Goal: Information Seeking & Learning: Learn about a topic

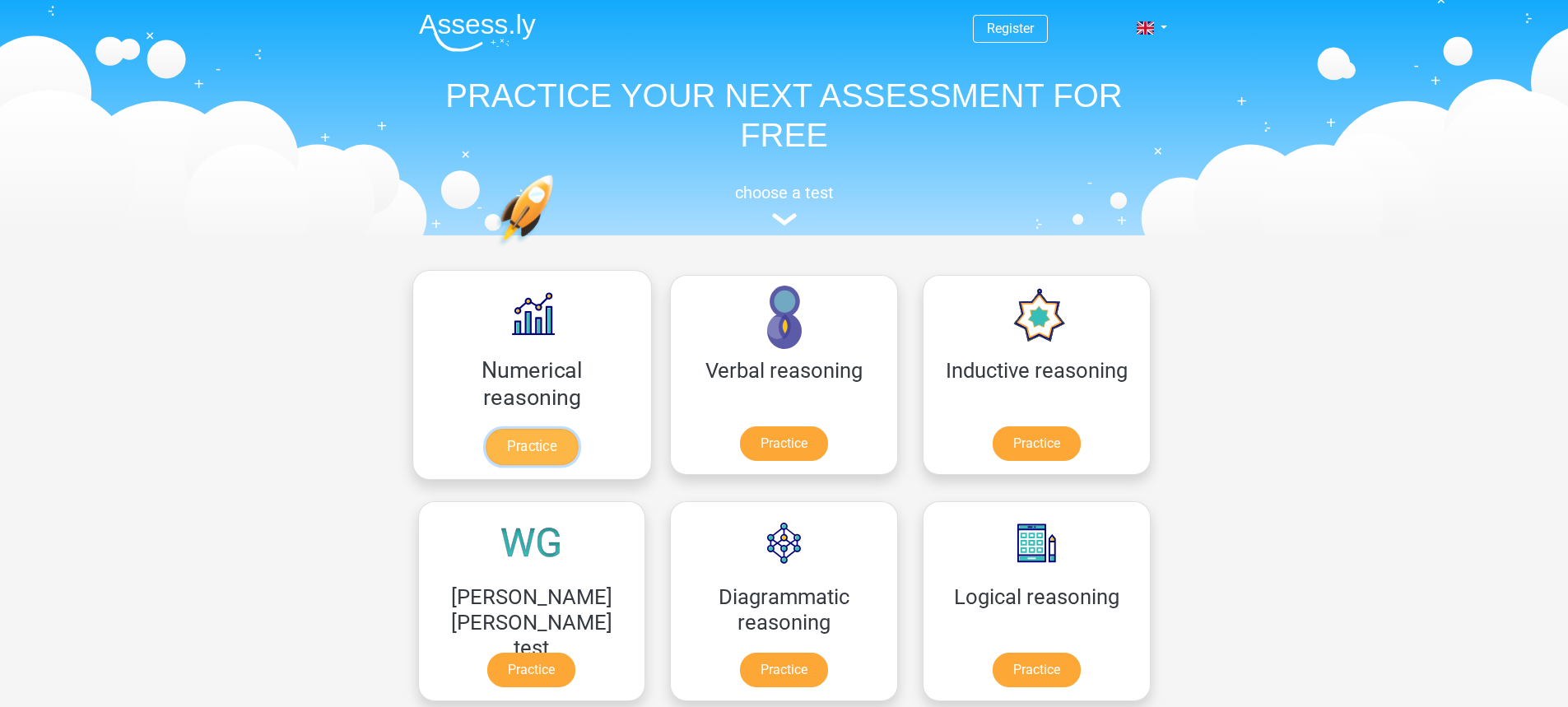
click at [525, 429] on link "Practice" at bounding box center [531, 447] width 92 height 36
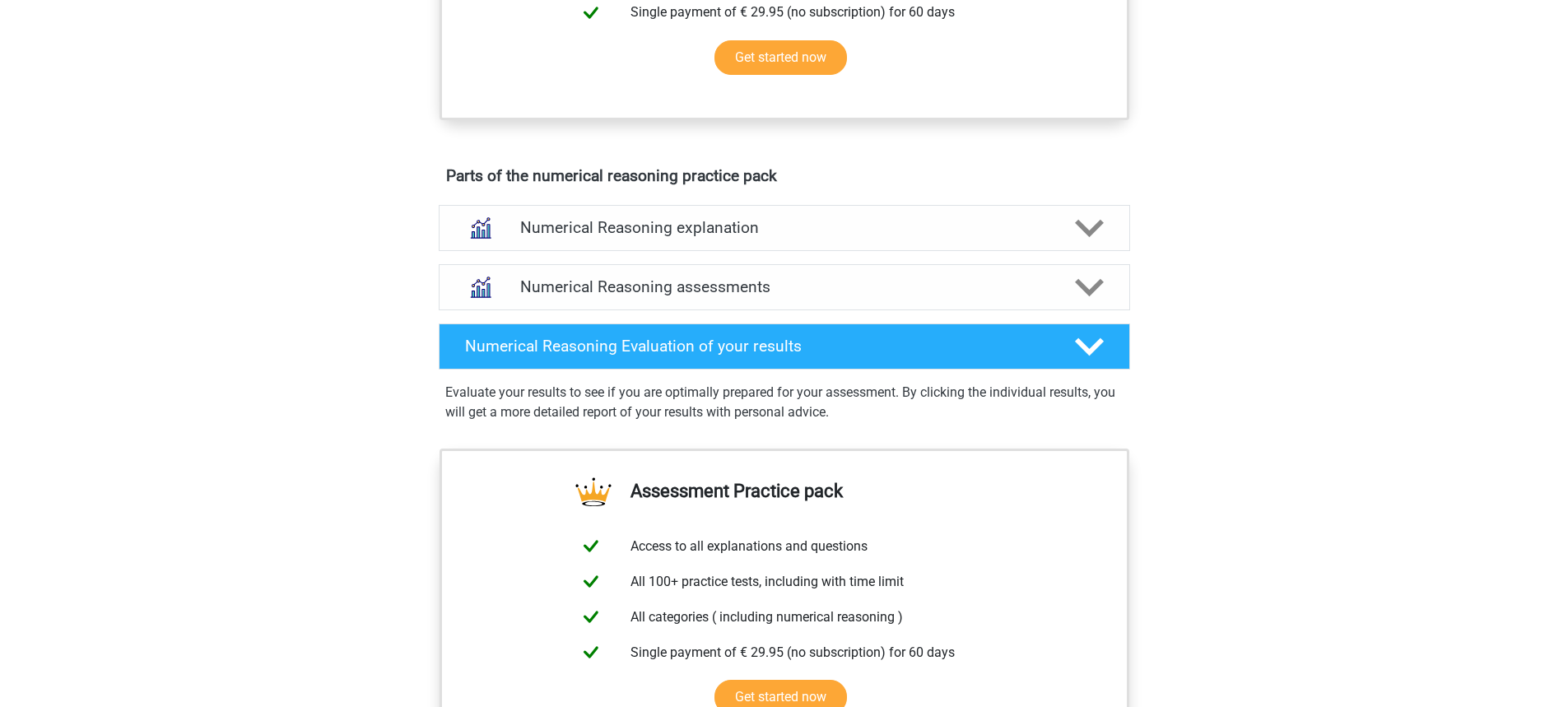
scroll to position [823, 0]
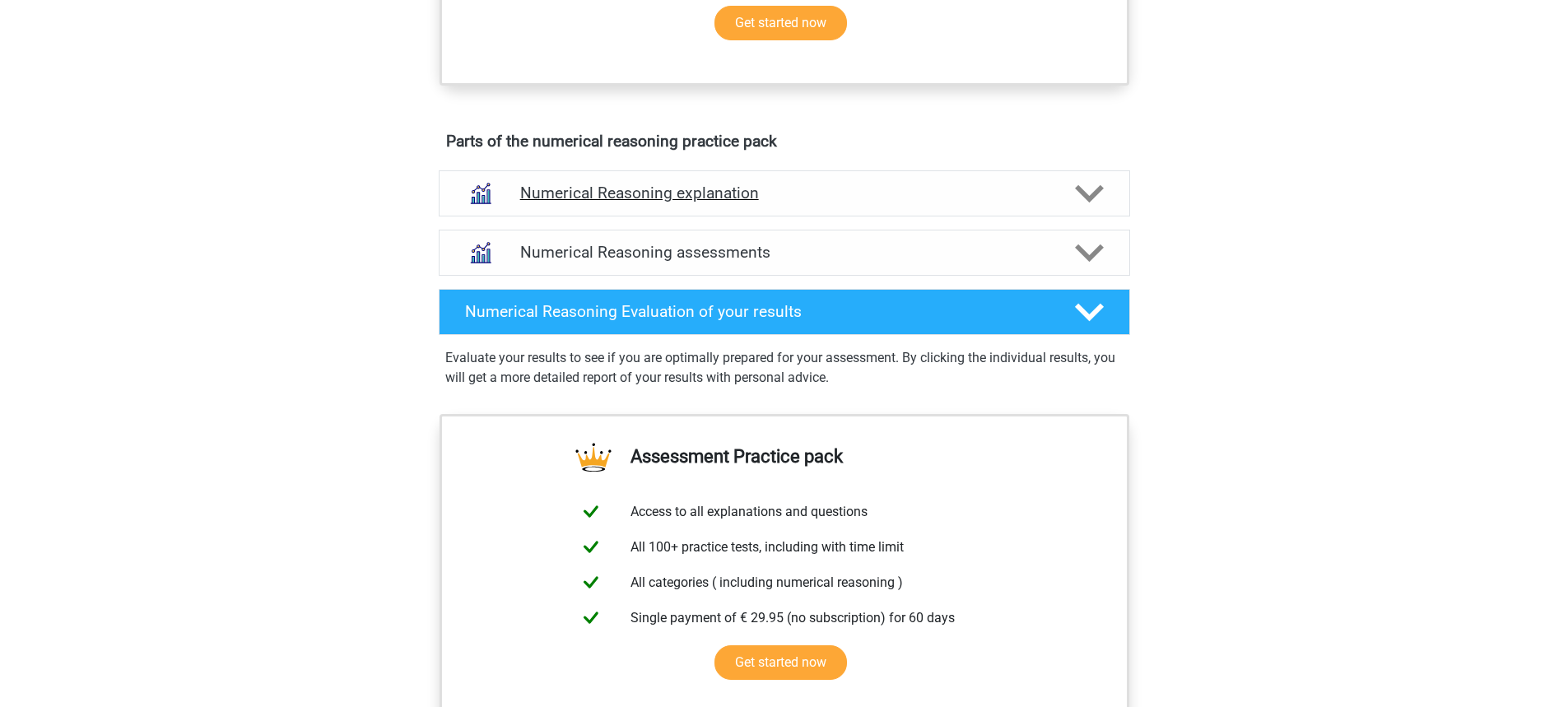
click at [632, 203] on h4 "Numerical Reasoning explanation" at bounding box center [784, 193] width 528 height 19
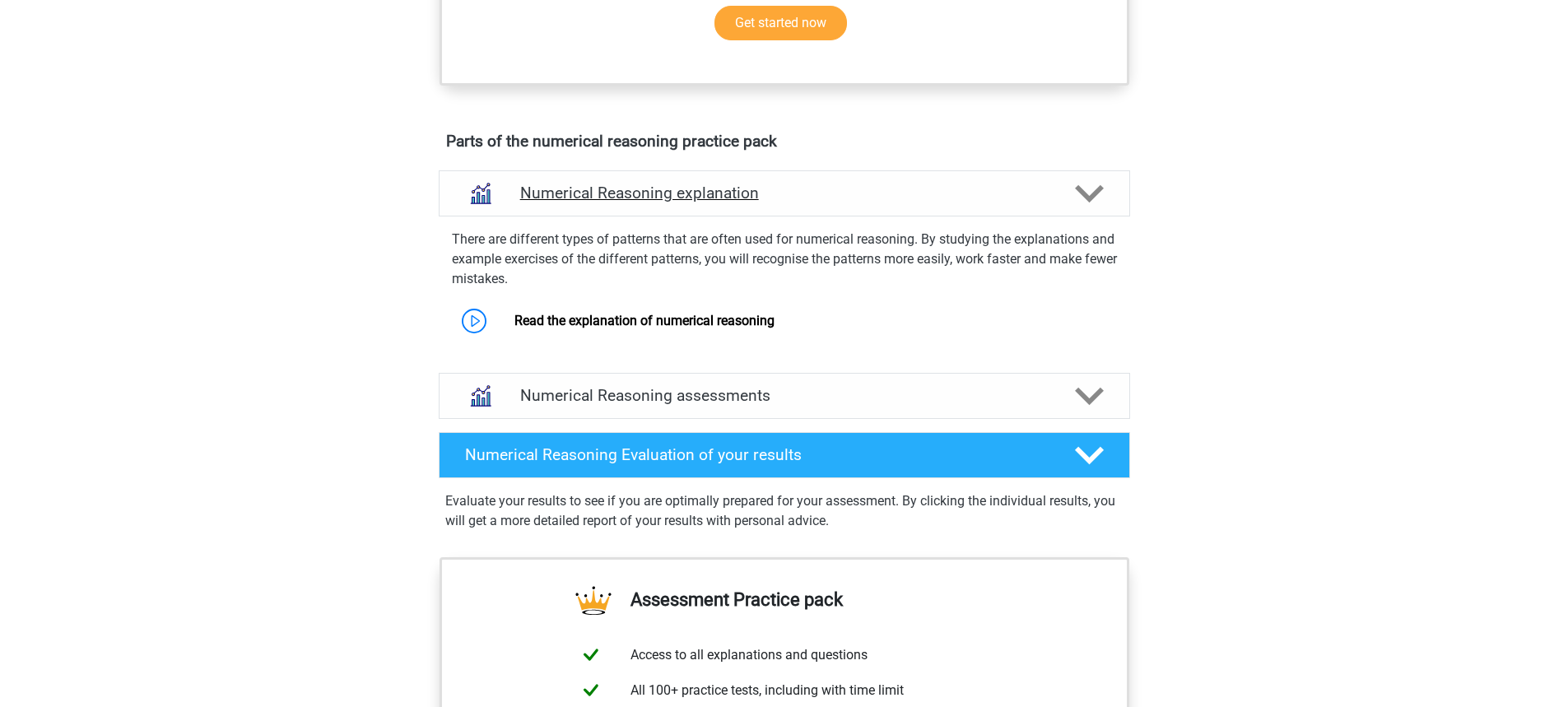
click at [632, 203] on h4 "Numerical Reasoning explanation" at bounding box center [784, 193] width 528 height 19
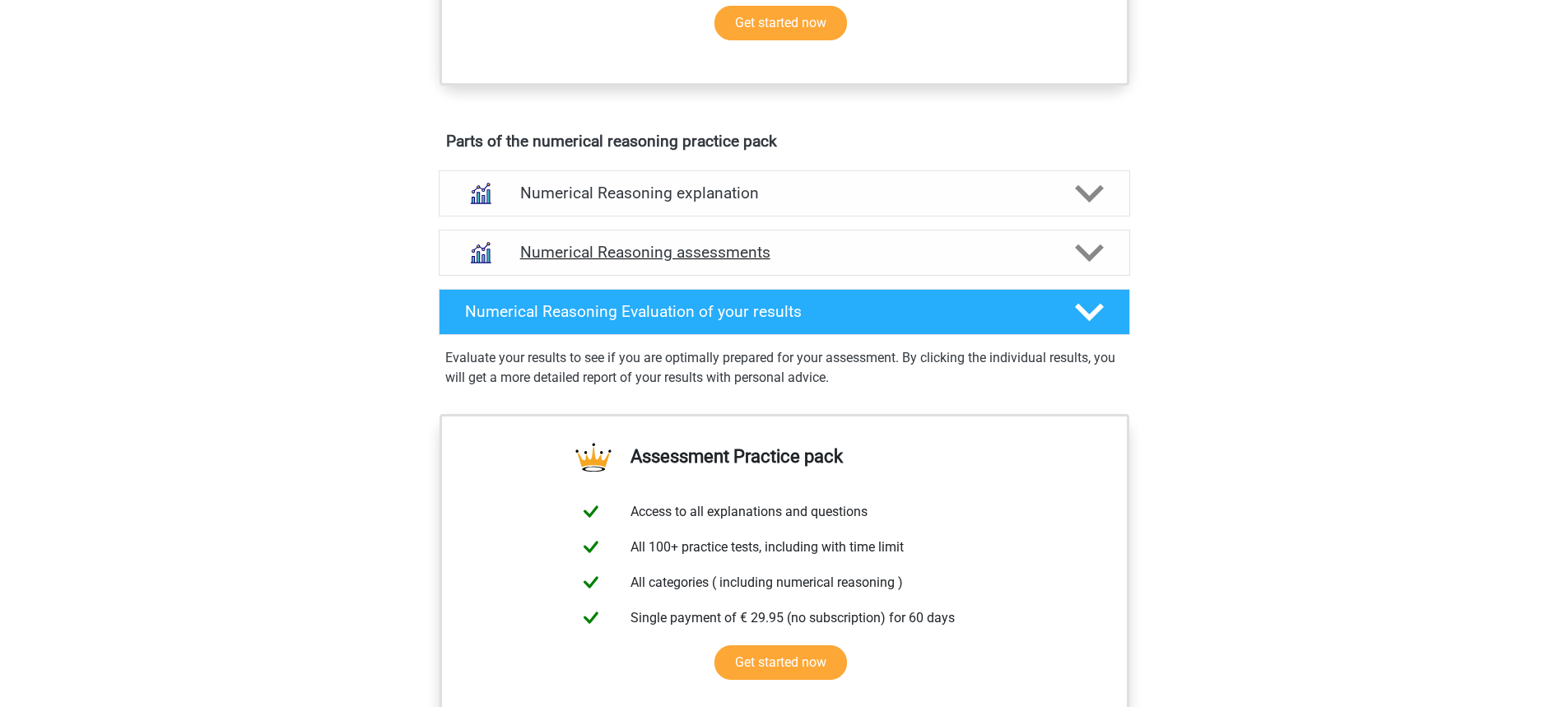
click at [661, 261] on h4 "Numerical Reasoning assessments" at bounding box center [784, 252] width 528 height 19
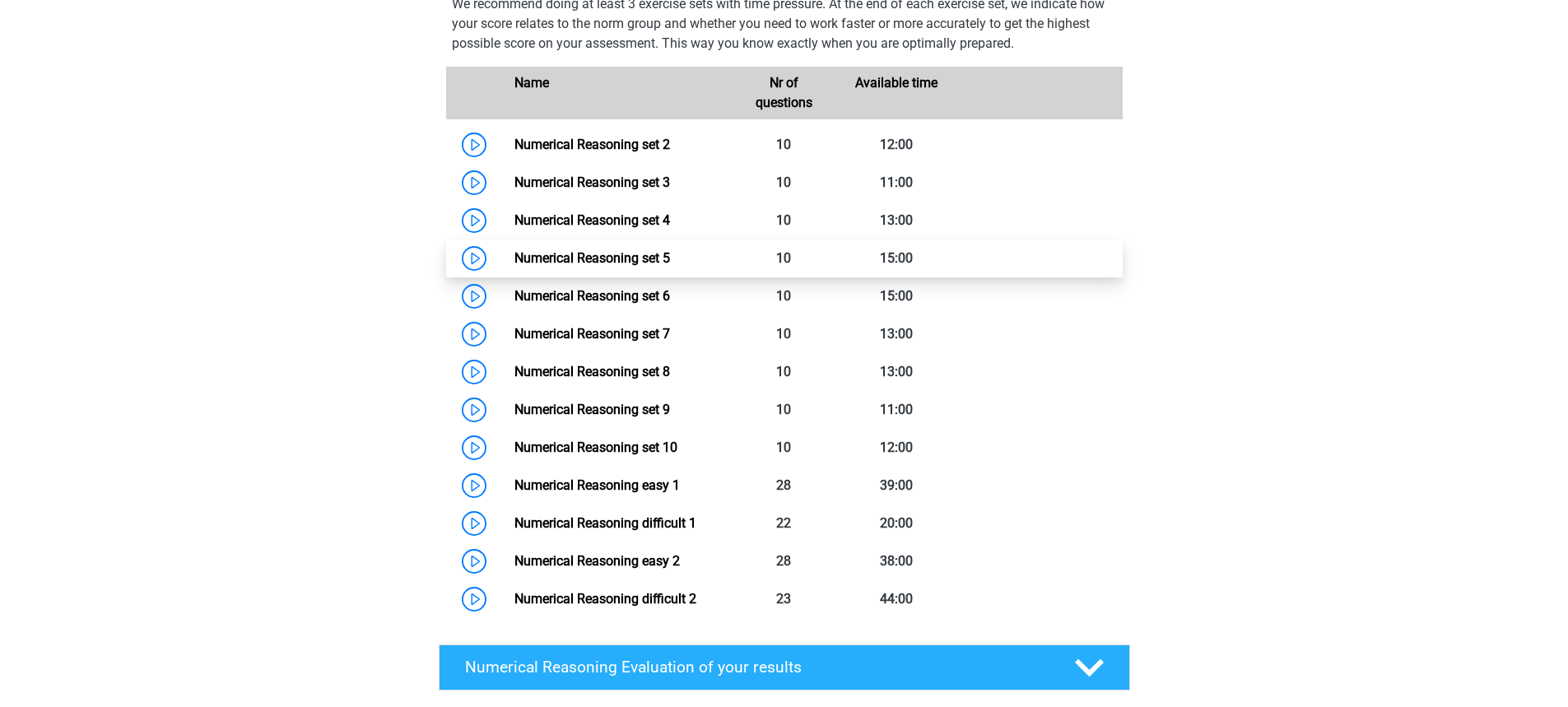
scroll to position [1153, 0]
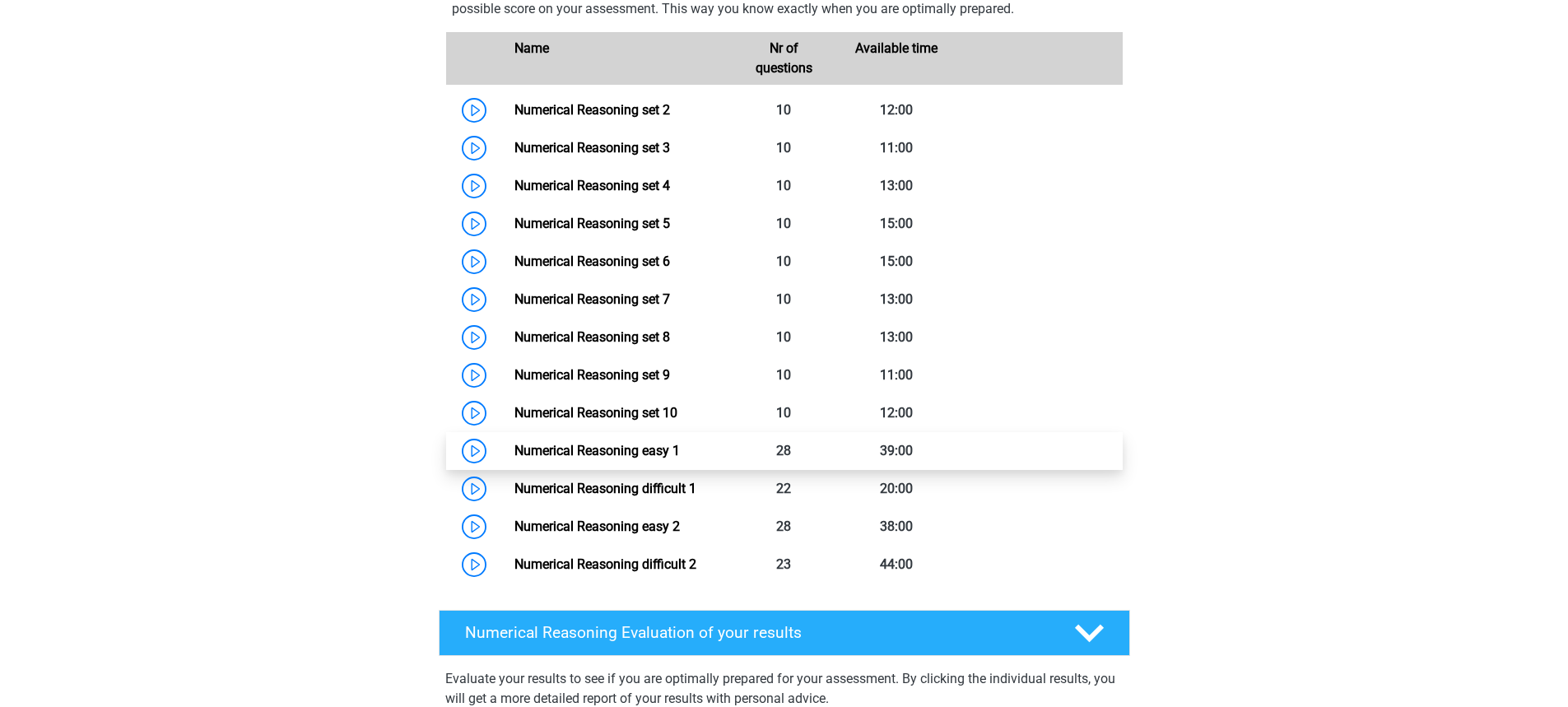
click at [640, 459] on link "Numerical Reasoning easy 1" at bounding box center [597, 450] width 166 height 16
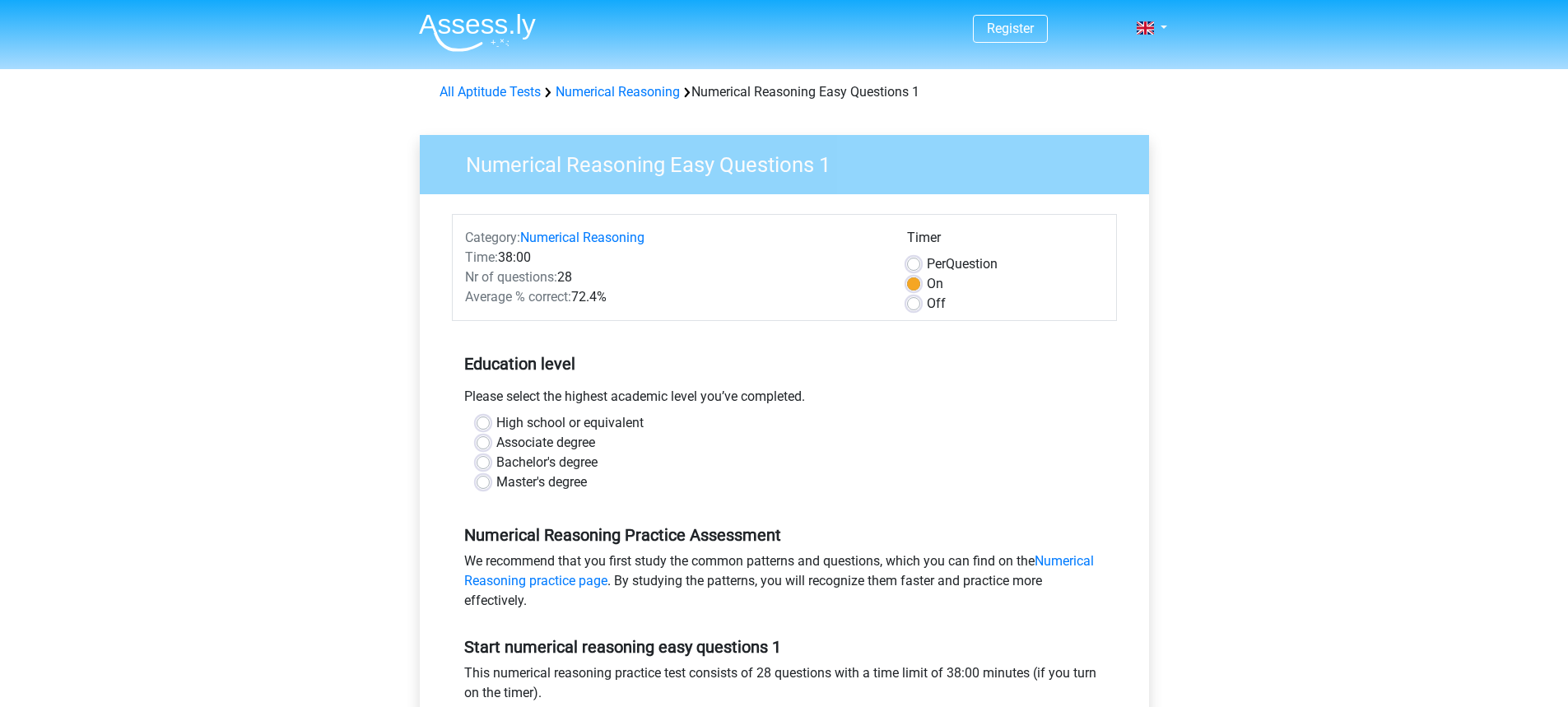
click at [497, 420] on label "High school or equivalent" at bounding box center [570, 422] width 147 height 20
click at [480, 420] on input "High school or equivalent" at bounding box center [483, 421] width 13 height 17
radio input "true"
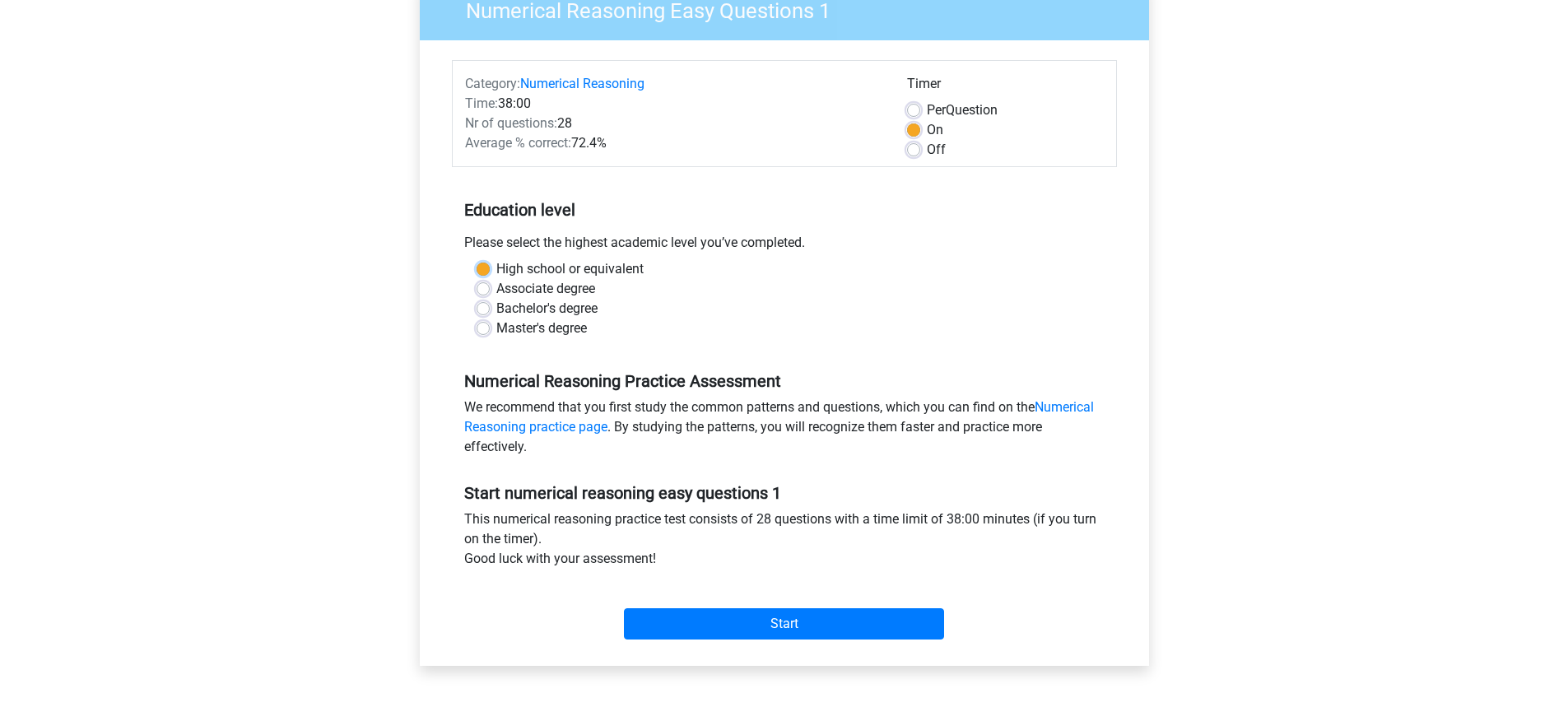
scroll to position [247, 0]
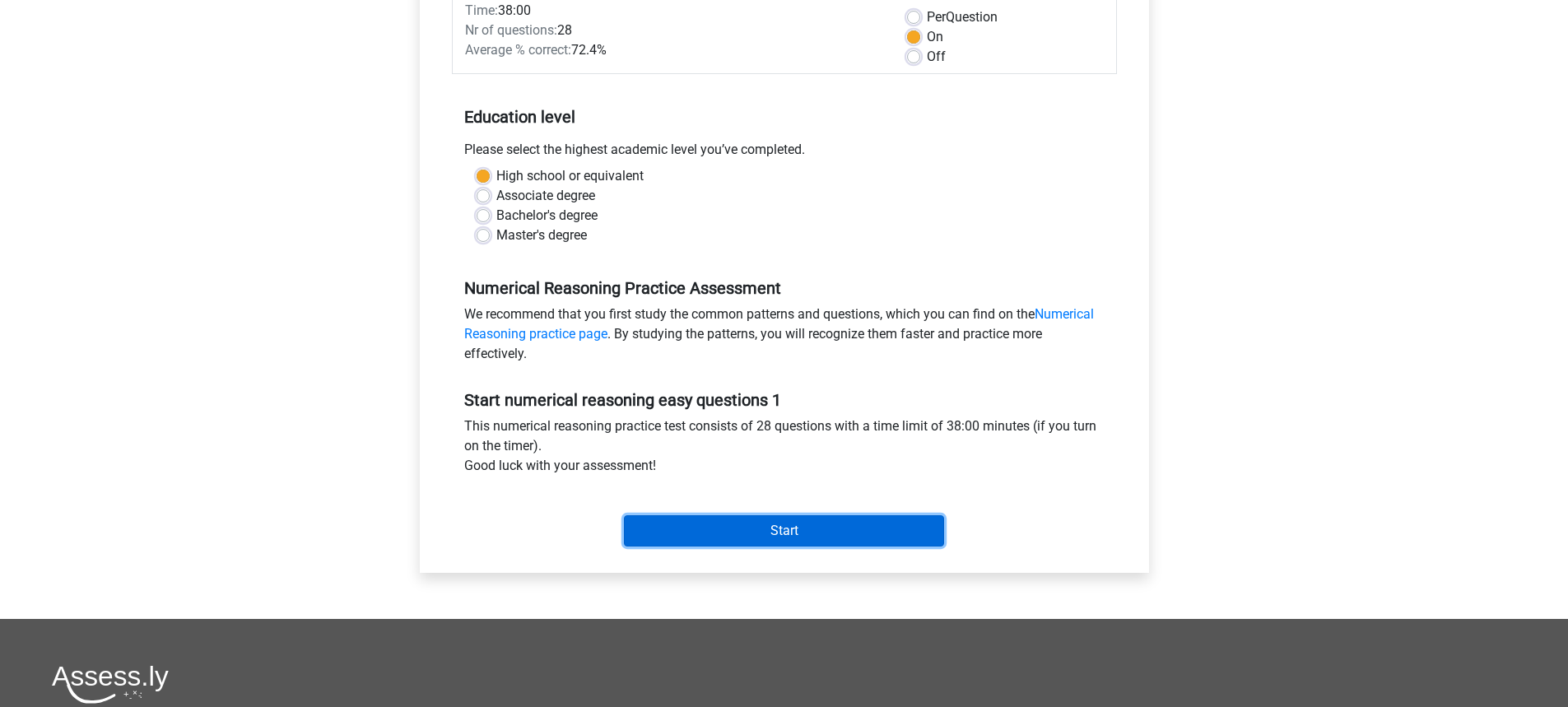
click at [782, 540] on input "Start" at bounding box center [784, 531] width 320 height 32
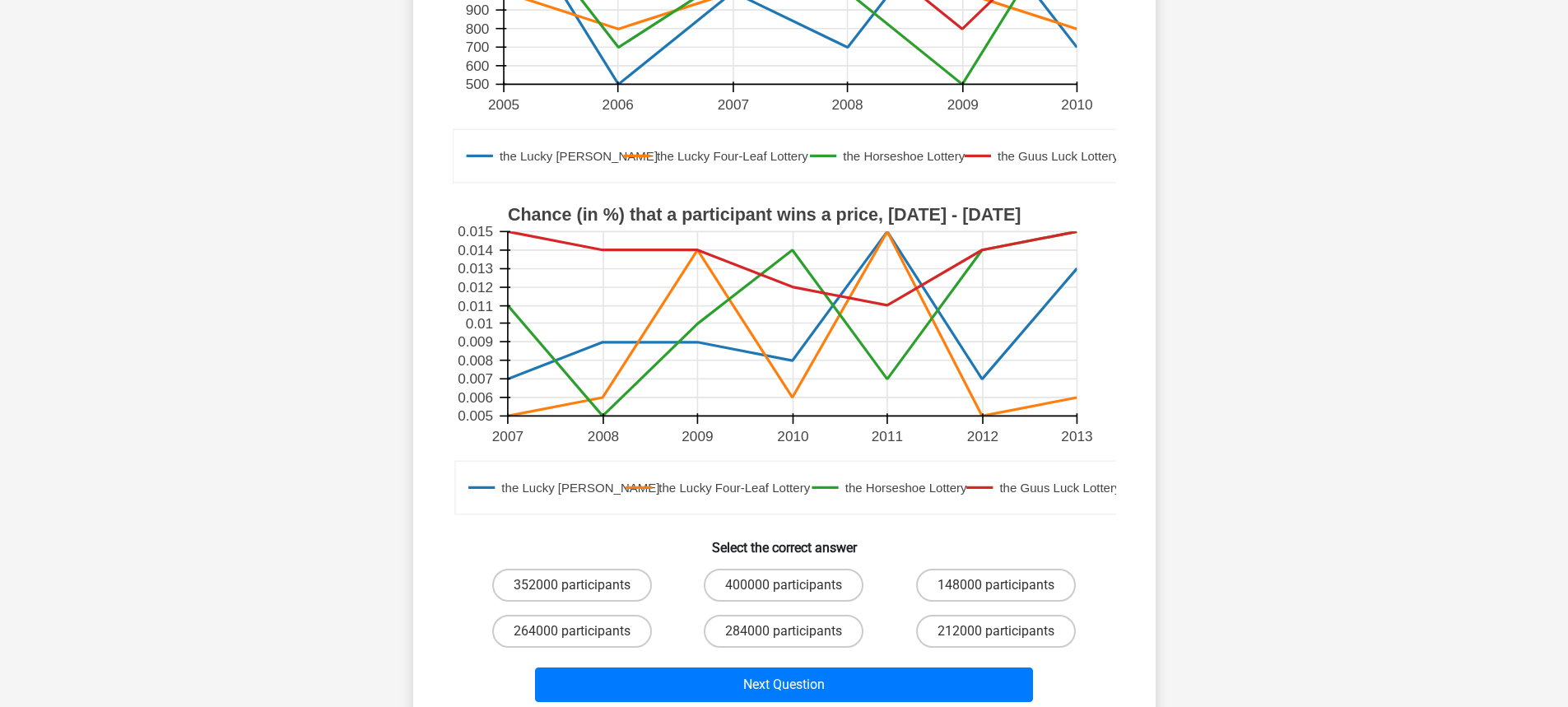
scroll to position [329, 0]
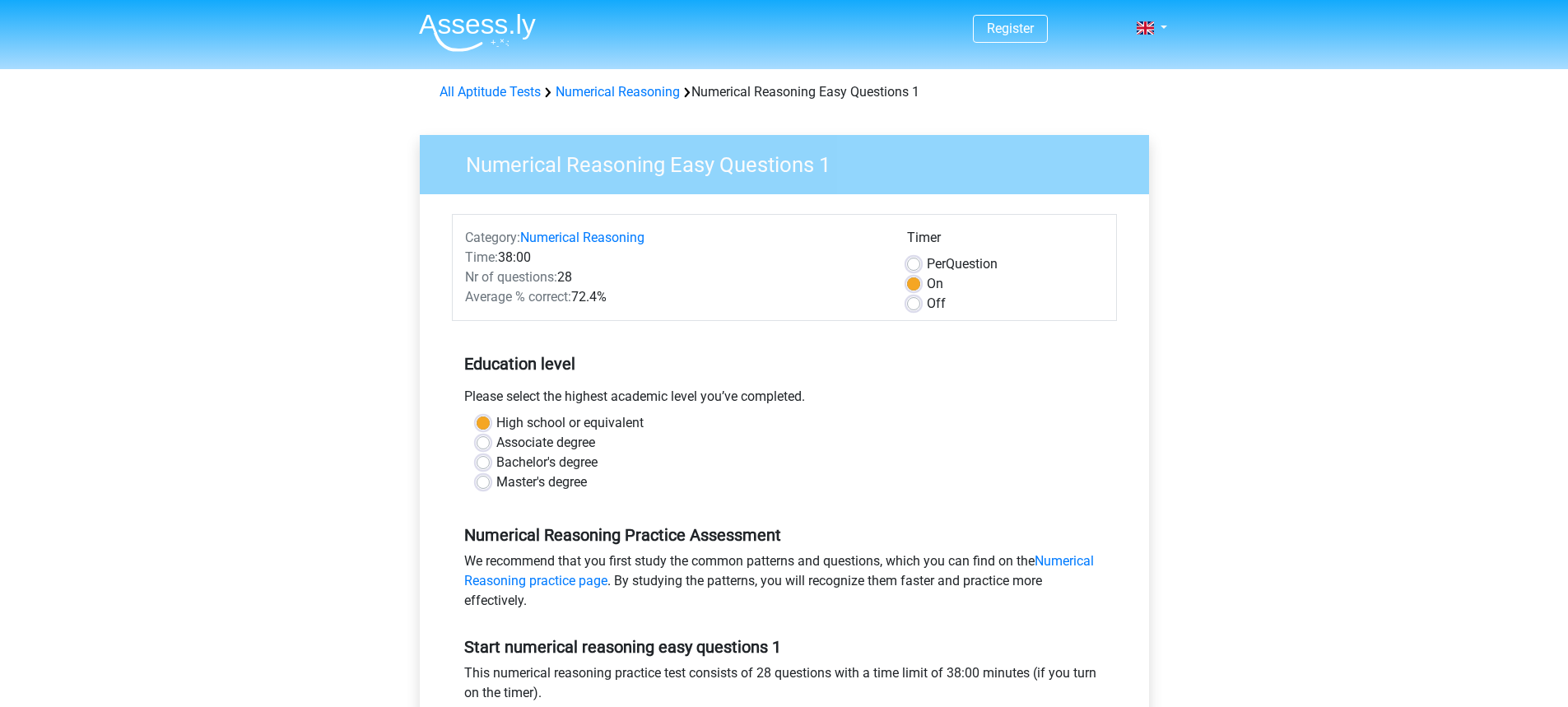
scroll to position [247, 0]
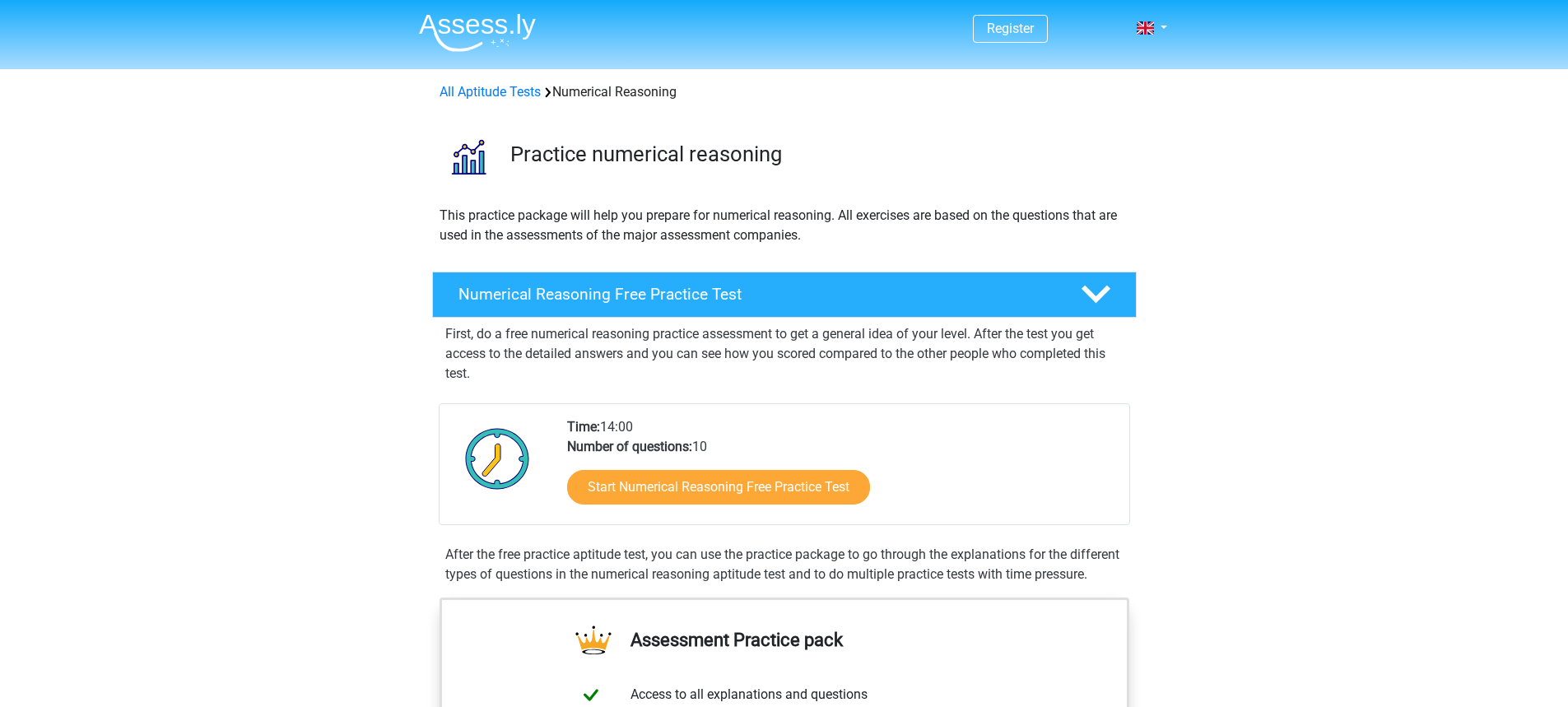
scroll to position [1153, 0]
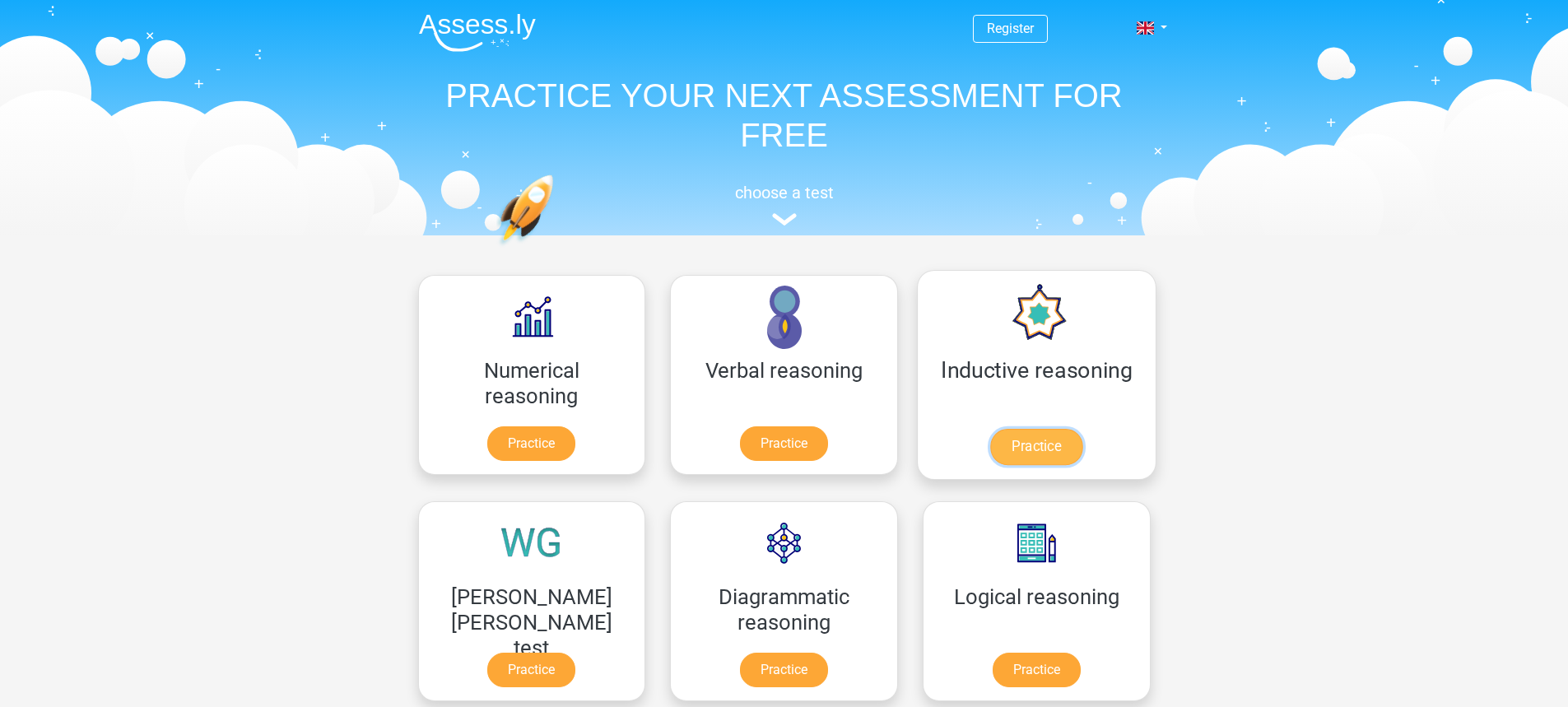
click at [990, 429] on link "Practice" at bounding box center [1035, 447] width 92 height 36
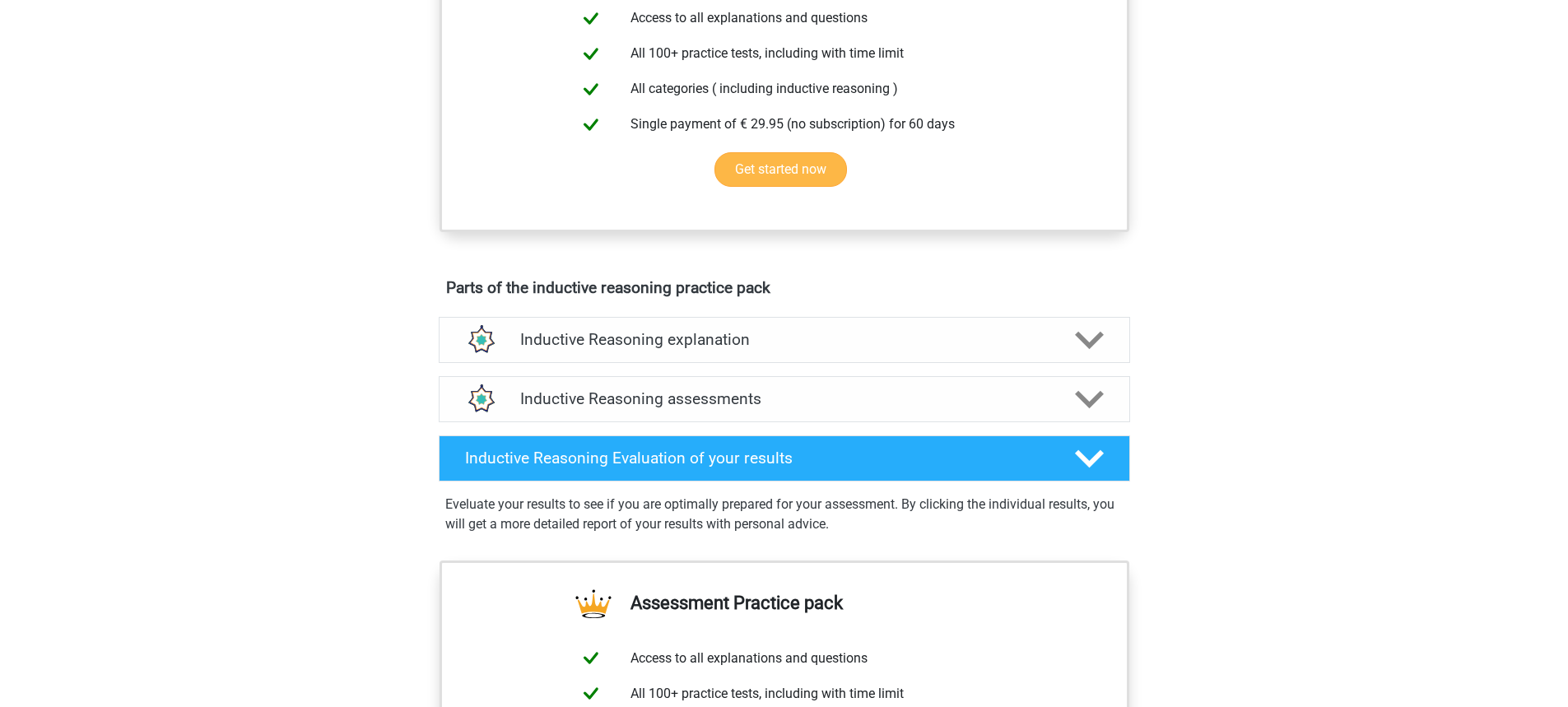
scroll to position [659, 0]
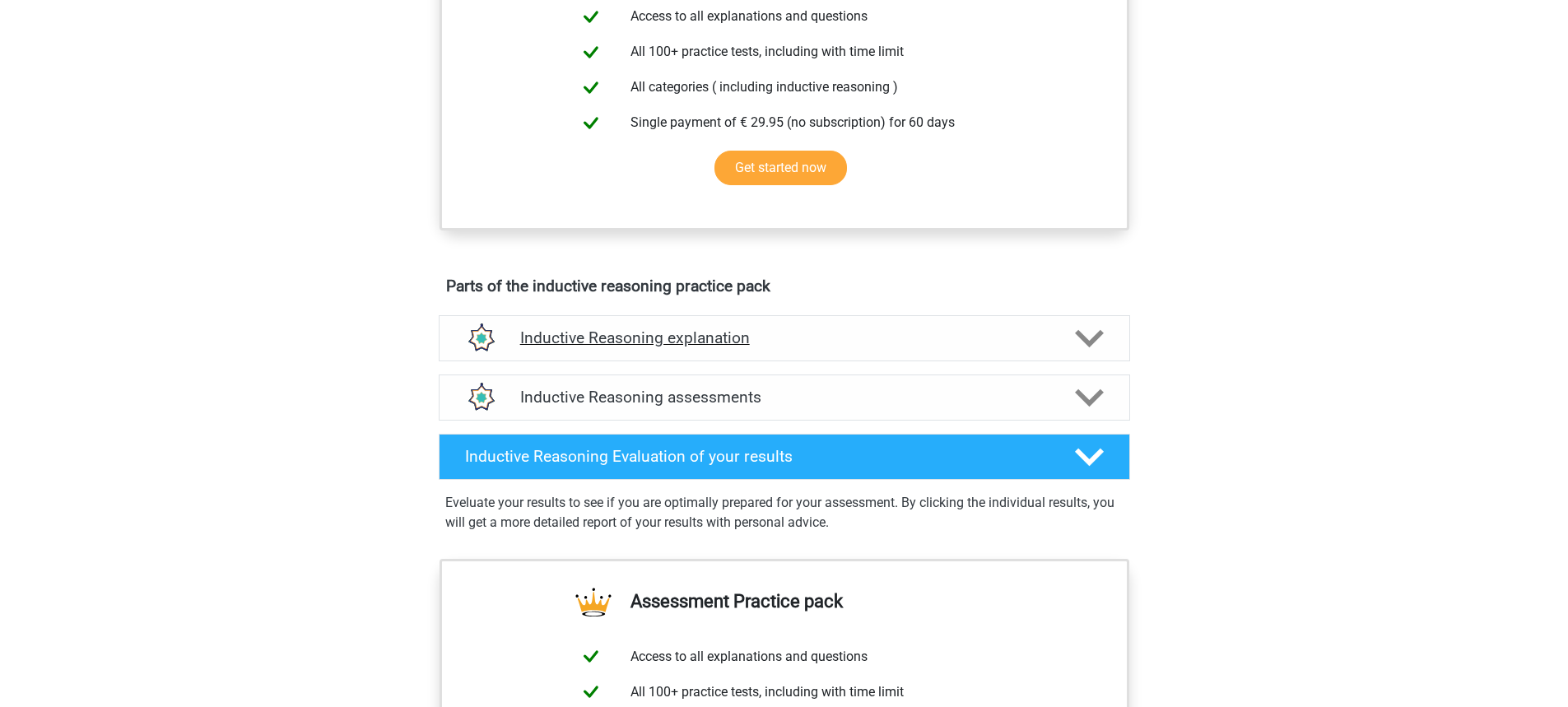
click at [644, 347] on h4 "Inductive Reasoning explanation" at bounding box center [784, 338] width 528 height 19
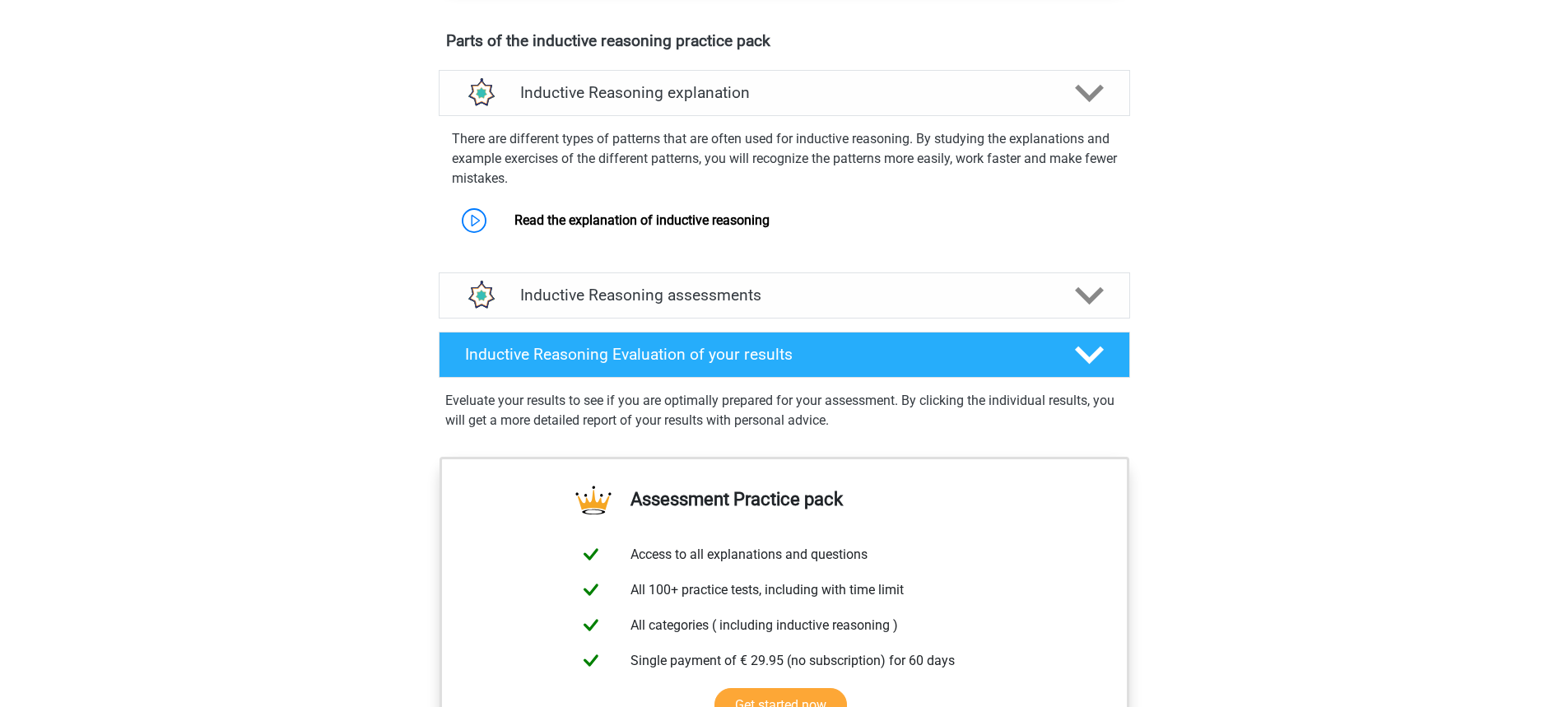
scroll to position [905, 0]
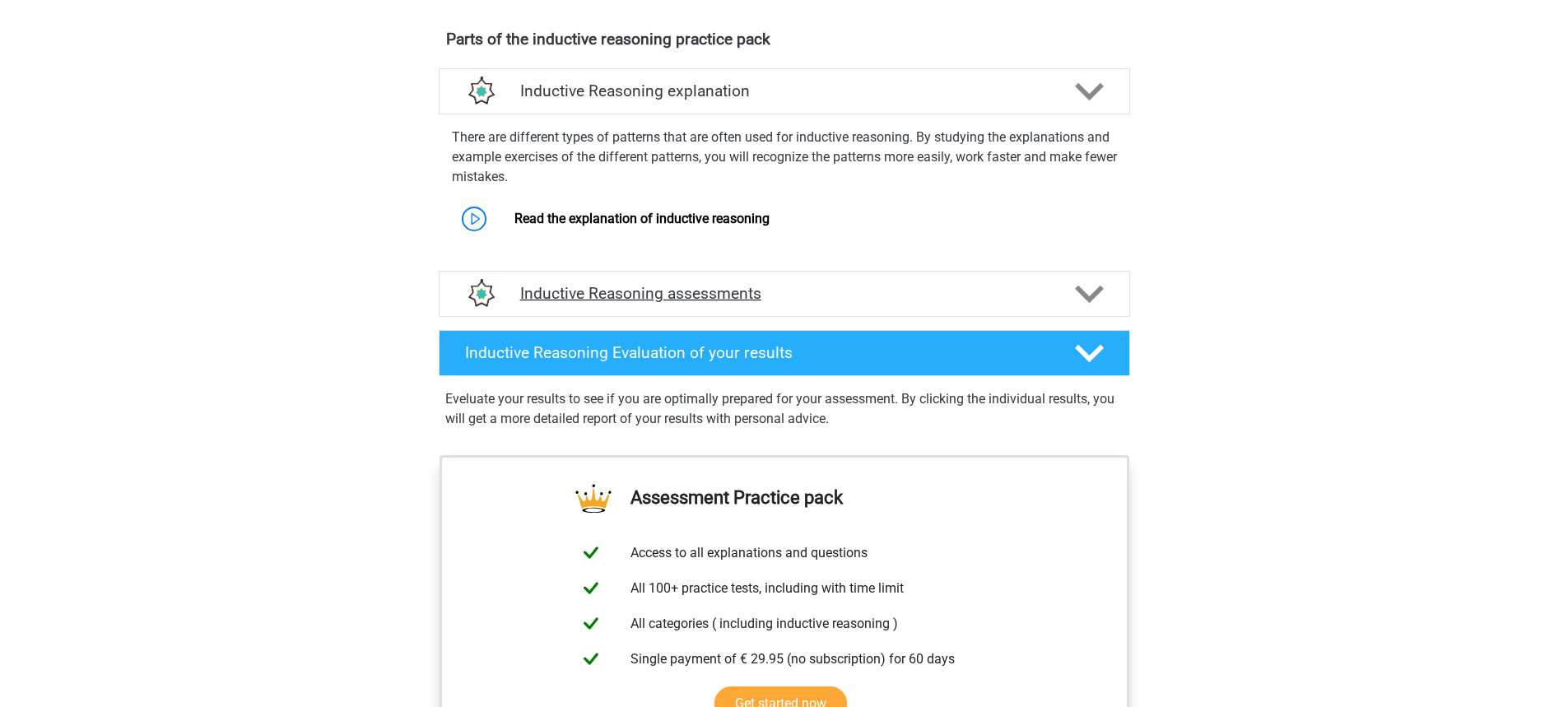
click at [528, 303] on h4 "Inductive Reasoning assessments" at bounding box center [784, 293] width 528 height 19
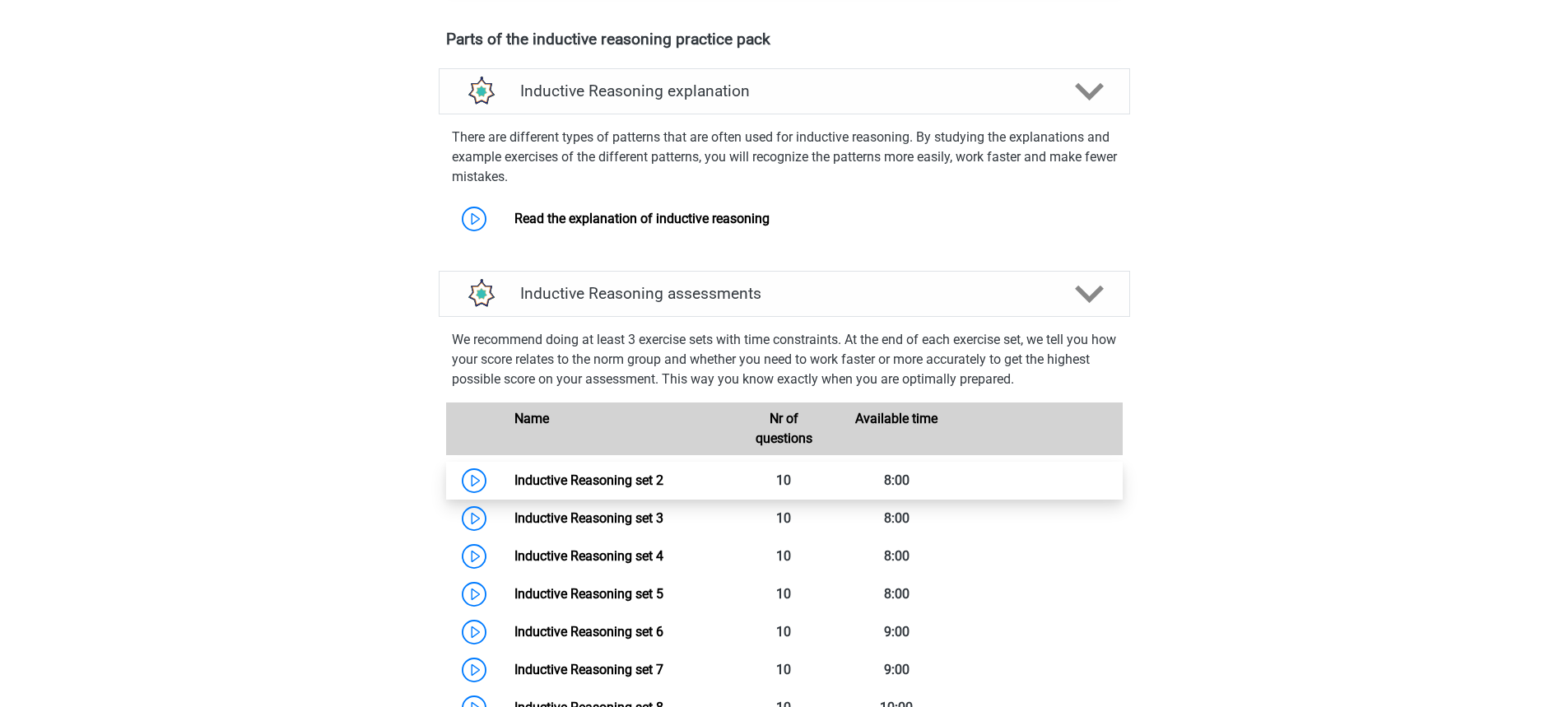
click at [525, 488] on link "Inductive Reasoning set 2" at bounding box center [589, 480] width 149 height 16
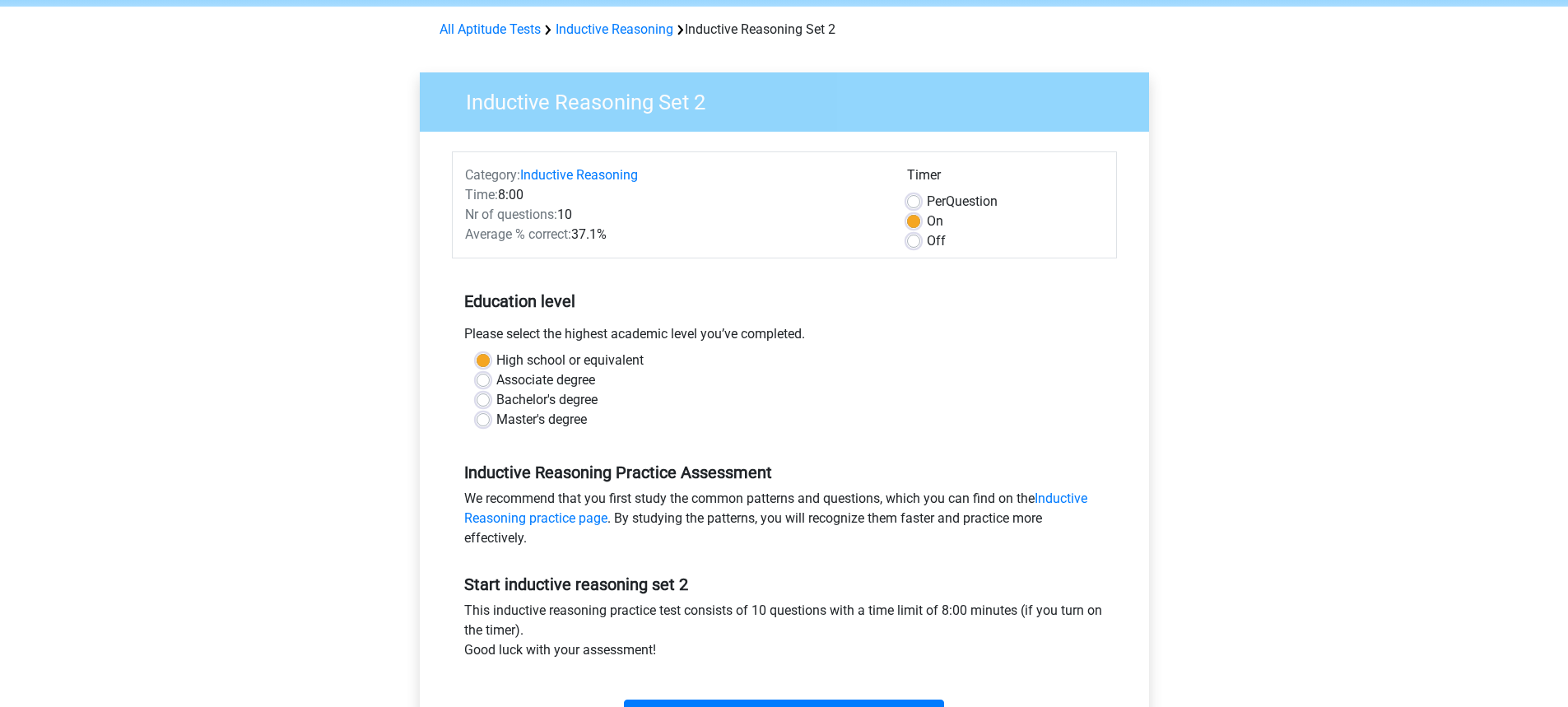
scroll to position [165, 0]
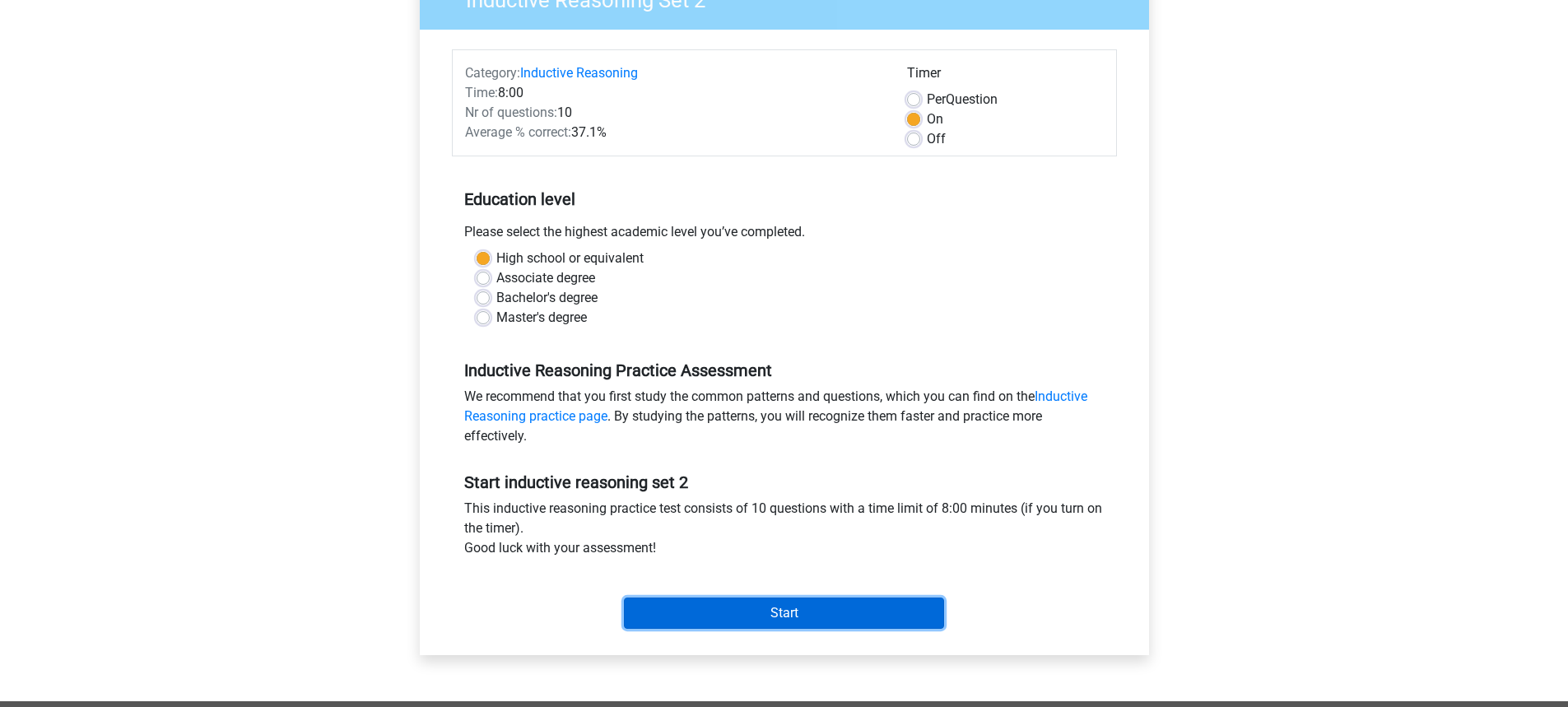
click at [790, 606] on input "Start" at bounding box center [784, 613] width 320 height 32
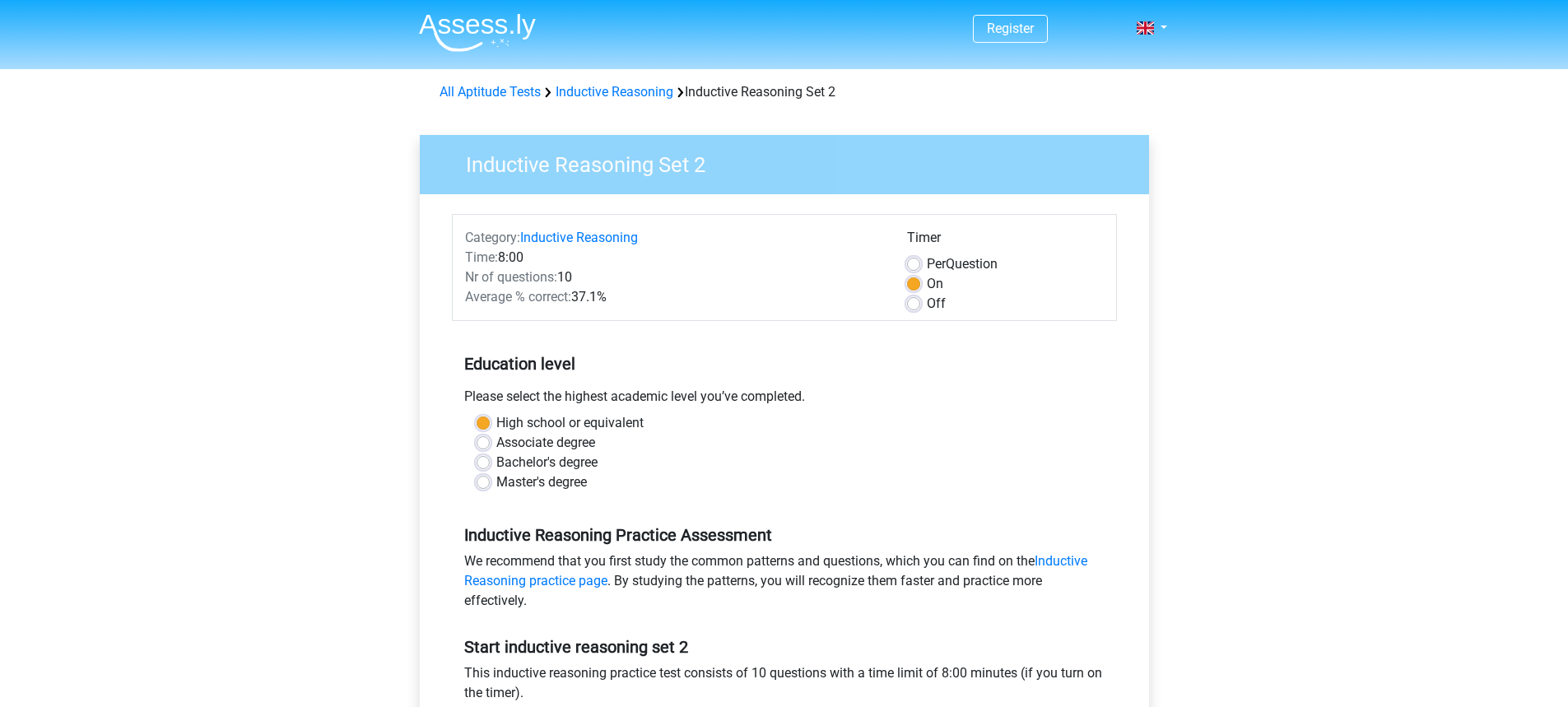
scroll to position [158, 0]
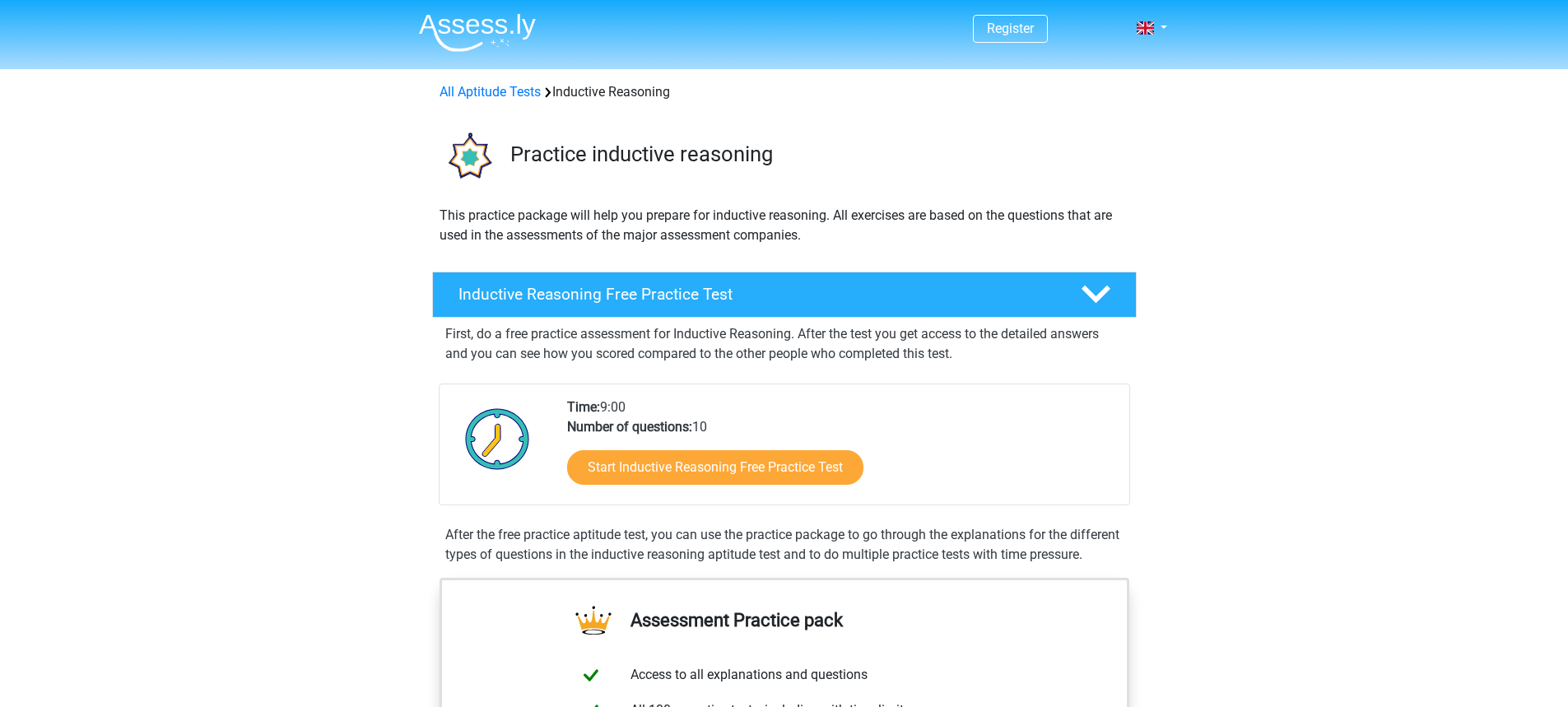
scroll to position [905, 0]
